Goal: Information Seeking & Learning: Learn about a topic

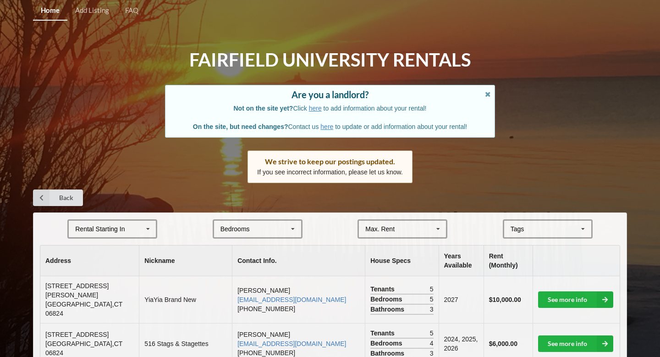
click at [123, 233] on div "Rental Starting In [DATE] 2026 2027 2028" at bounding box center [112, 228] width 90 height 19
click at [101, 248] on div "2025" at bounding box center [112, 245] width 87 height 17
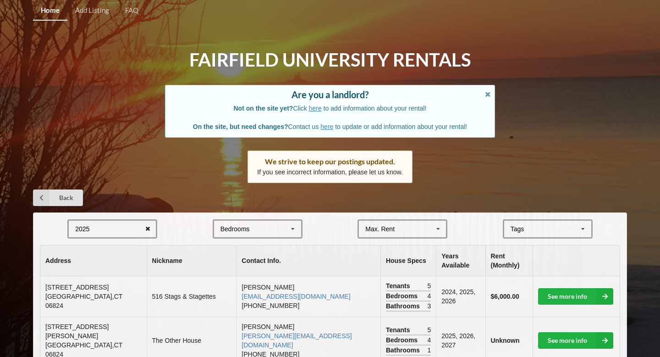
click at [148, 228] on icon at bounding box center [148, 228] width 14 height 17
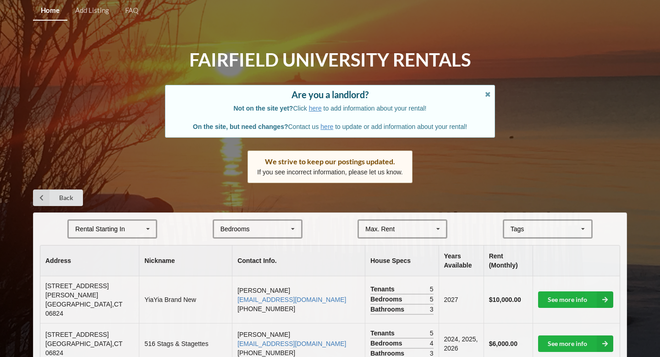
click at [148, 228] on icon at bounding box center [148, 228] width 14 height 17
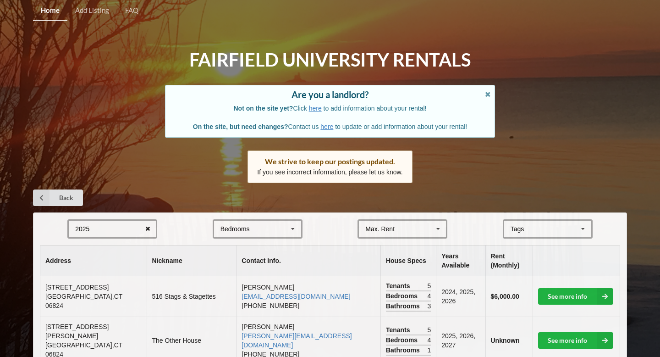
click at [148, 228] on icon at bounding box center [148, 228] width 14 height 17
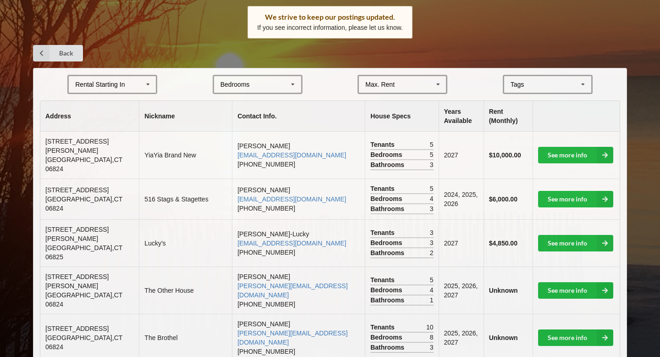
scroll to position [145, 0]
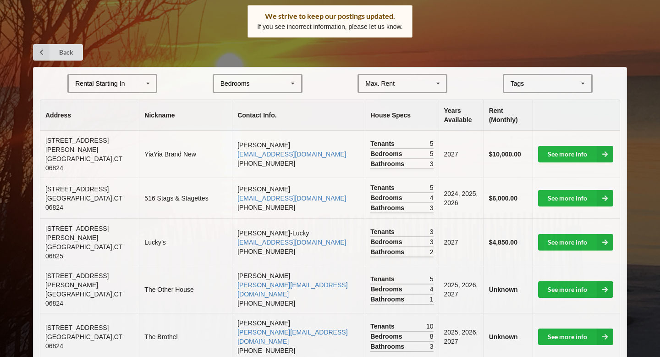
click at [44, 114] on th "Address" at bounding box center [89, 115] width 99 height 31
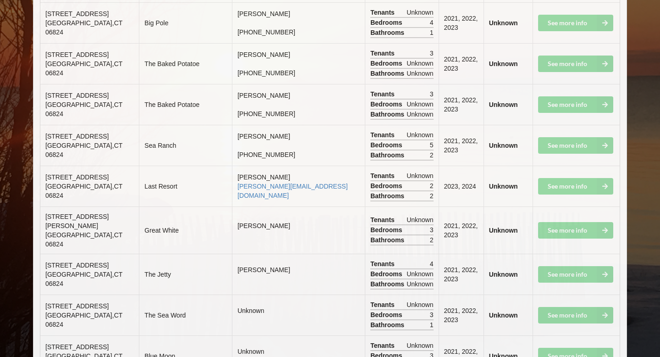
scroll to position [5579, 0]
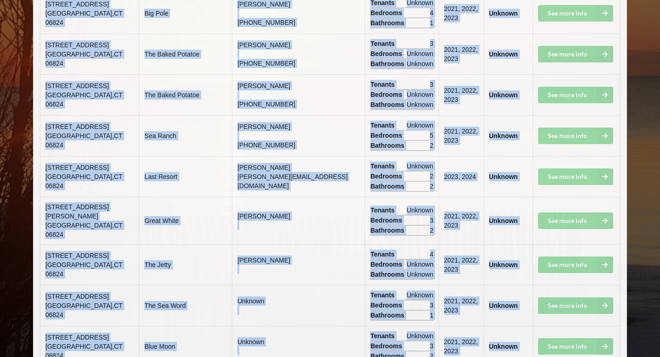
drag, startPoint x: 47, startPoint y: 114, endPoint x: 517, endPoint y: 311, distance: 509.8
copy table "Loremip Dolorsit Ametcon Adip. Elits Doeiu Tempo Incididun Utla (Etdolor) 78 Ma…"
